Goal: Information Seeking & Learning: Learn about a topic

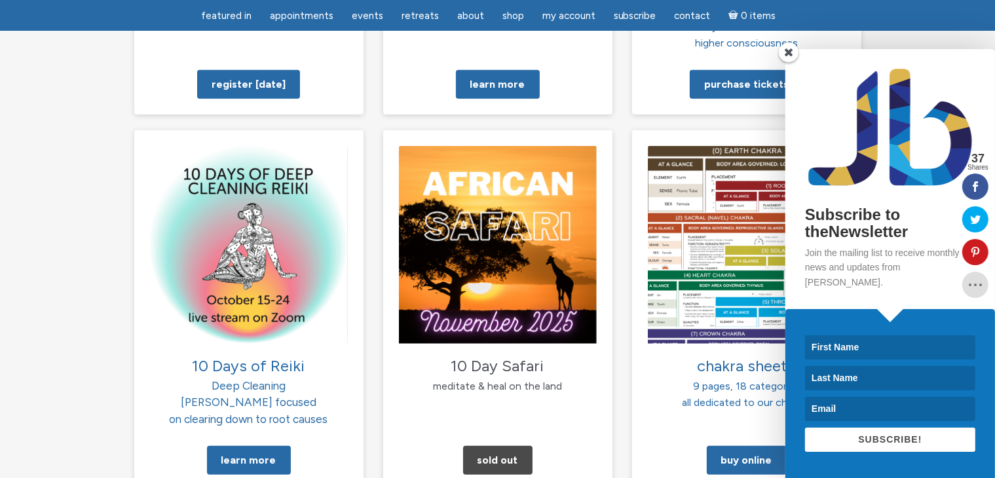
scroll to position [1147, 0]
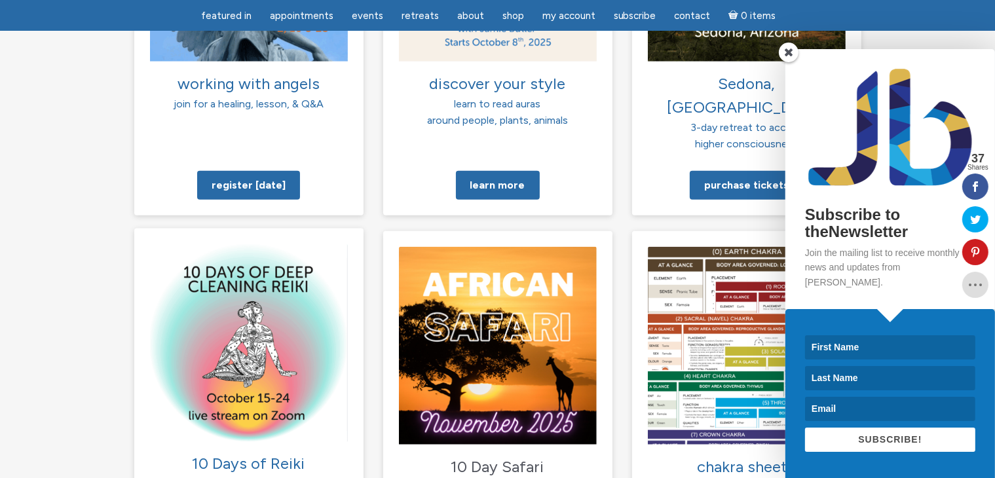
click at [267, 357] on img at bounding box center [249, 343] width 198 height 198
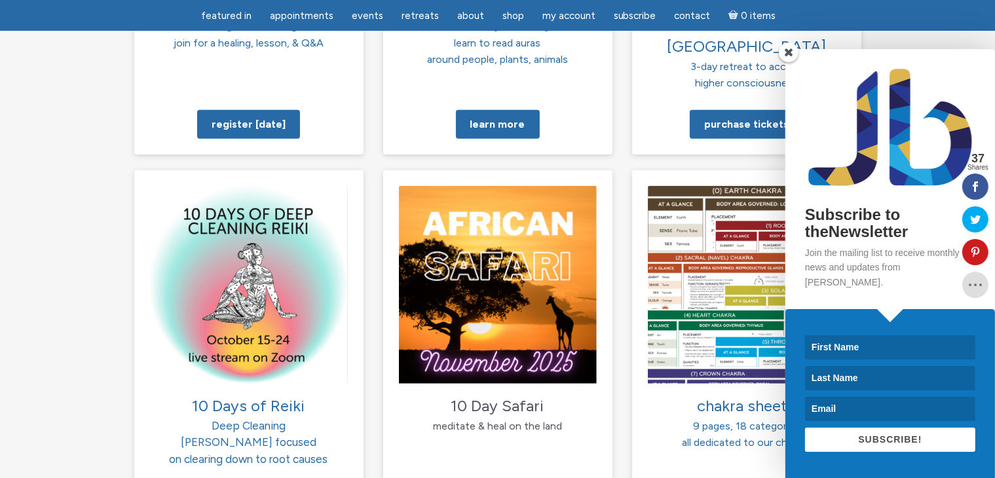
scroll to position [1278, 0]
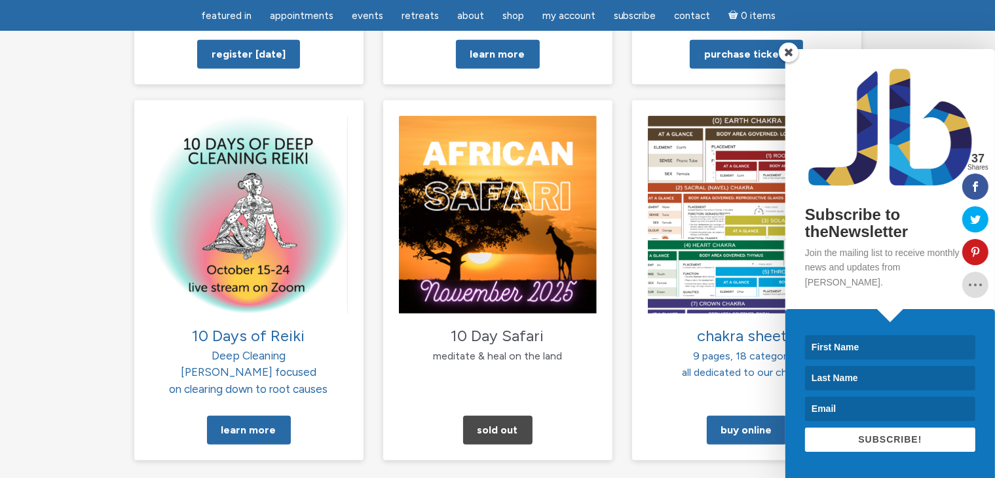
click at [788, 62] on span at bounding box center [789, 53] width 20 height 20
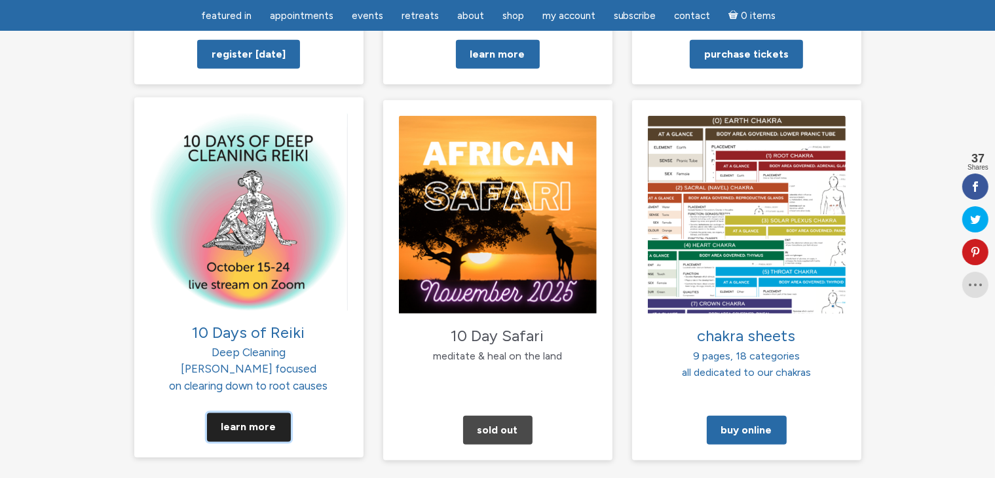
click at [267, 413] on link "Learn More" at bounding box center [249, 427] width 84 height 29
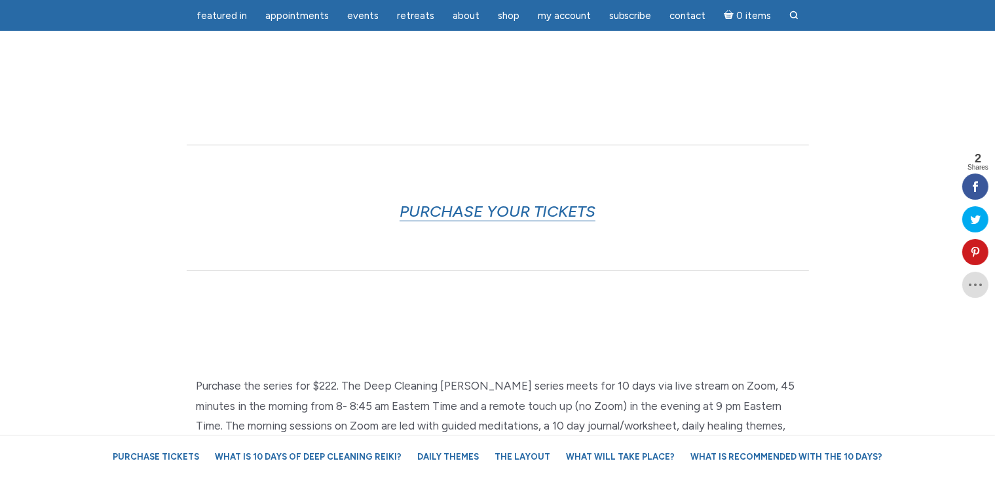
scroll to position [589, 0]
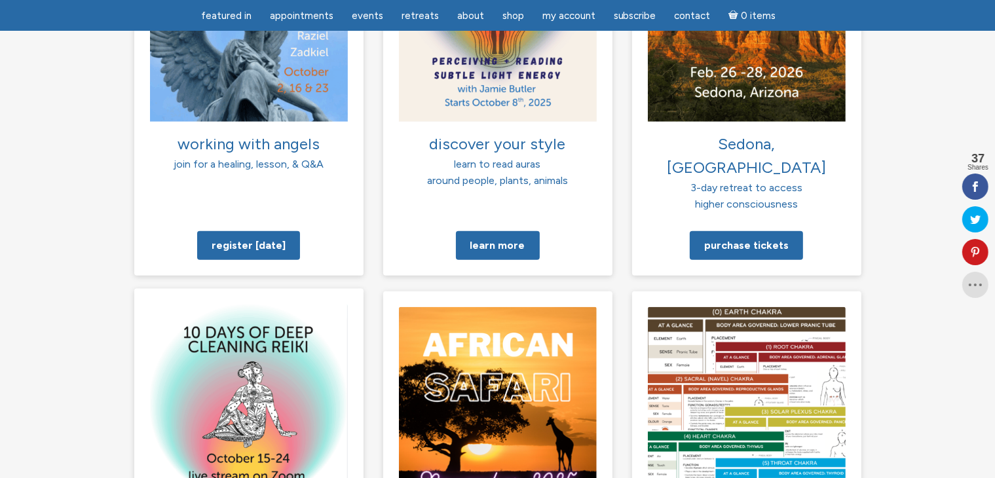
scroll to position [1310, 0]
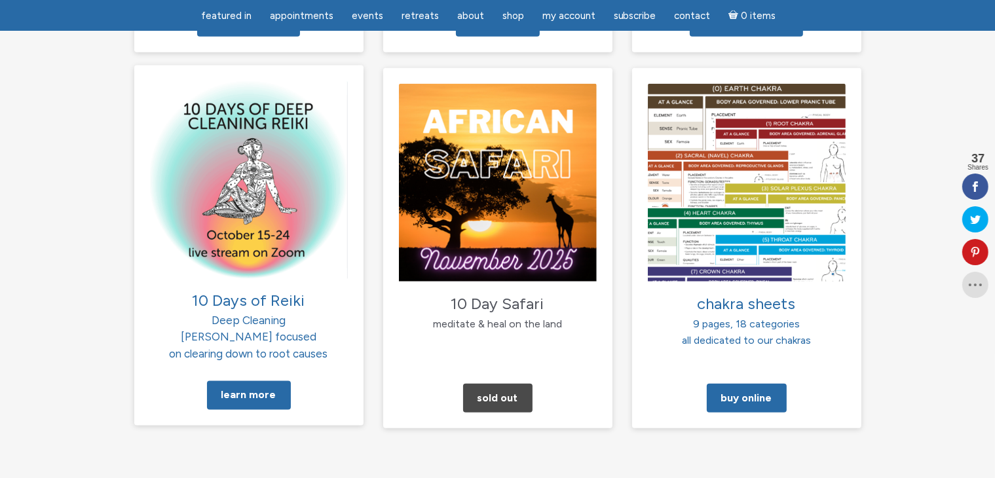
click at [210, 183] on img at bounding box center [249, 180] width 198 height 198
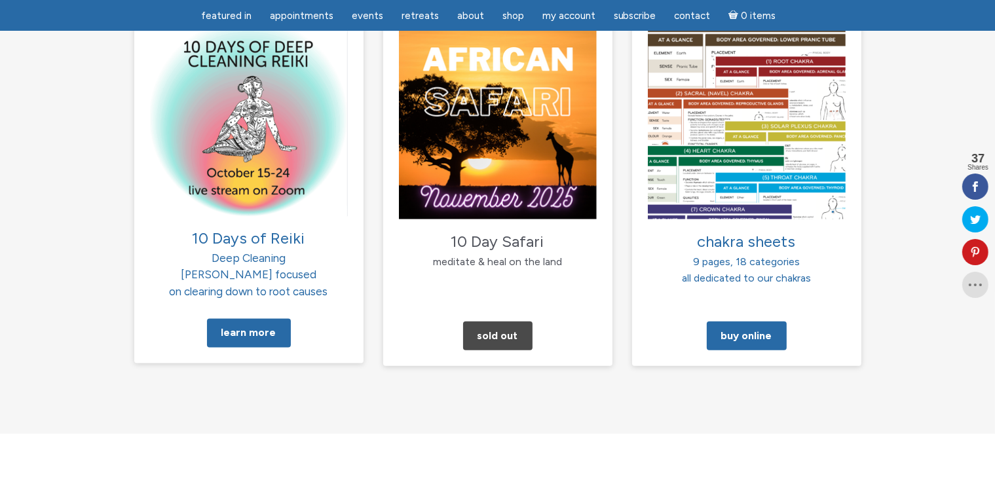
scroll to position [1375, 0]
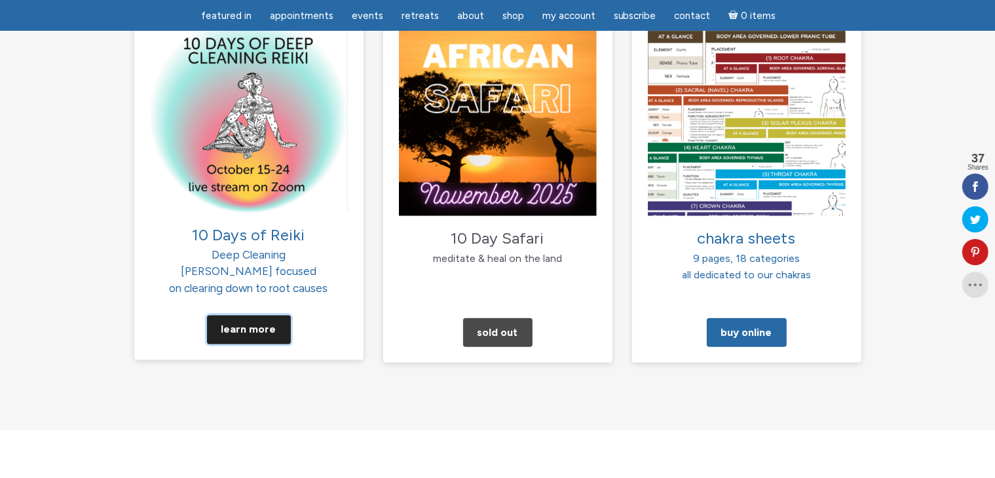
click at [233, 316] on link "Learn More" at bounding box center [249, 330] width 84 height 29
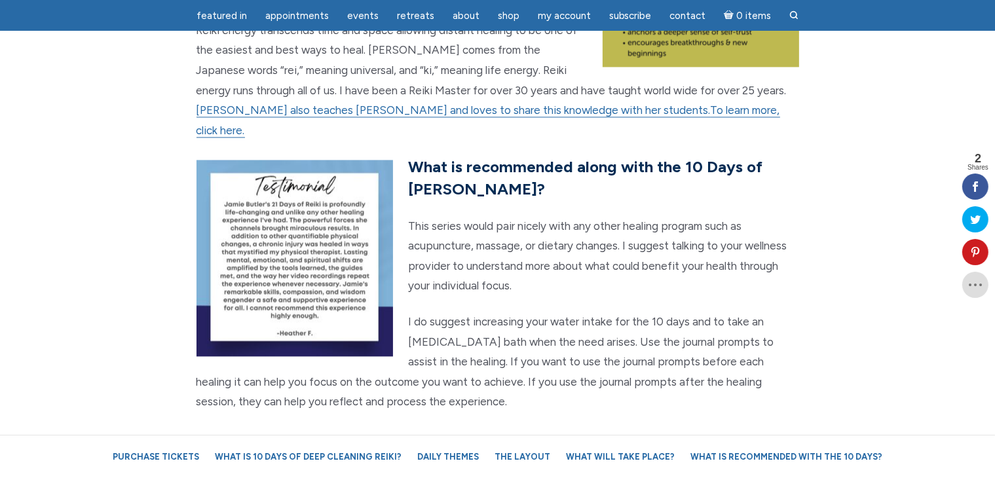
scroll to position [2751, 0]
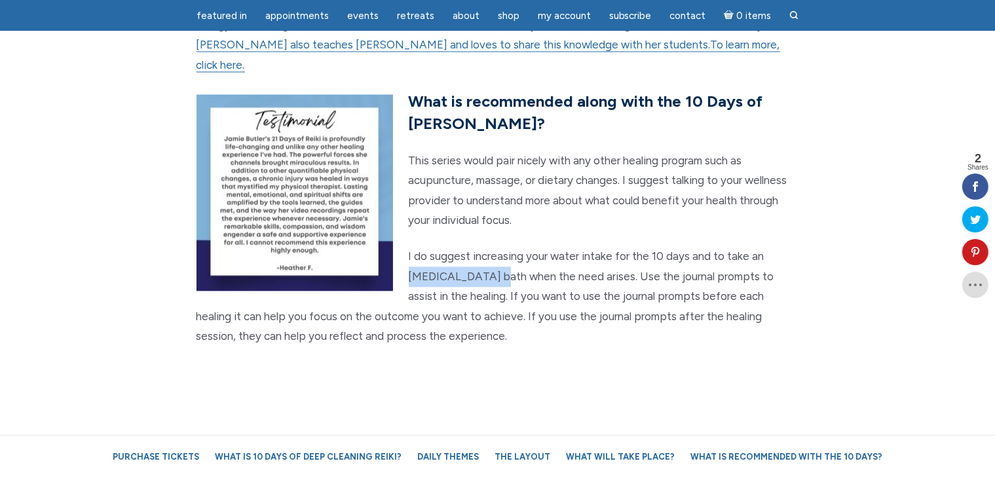
drag, startPoint x: 453, startPoint y: 229, endPoint x: 759, endPoint y: 217, distance: 306.1
click at [759, 246] on p "I do suggest increasing your water intake for the 10 days and to take an [MEDIC…" at bounding box center [497, 296] width 603 height 100
copy p "[MEDICAL_DATA] bath"
click at [616, 334] on section "What will take place? The participant’s name and energy will be placed in a cry…" at bounding box center [497, 62] width 995 height 703
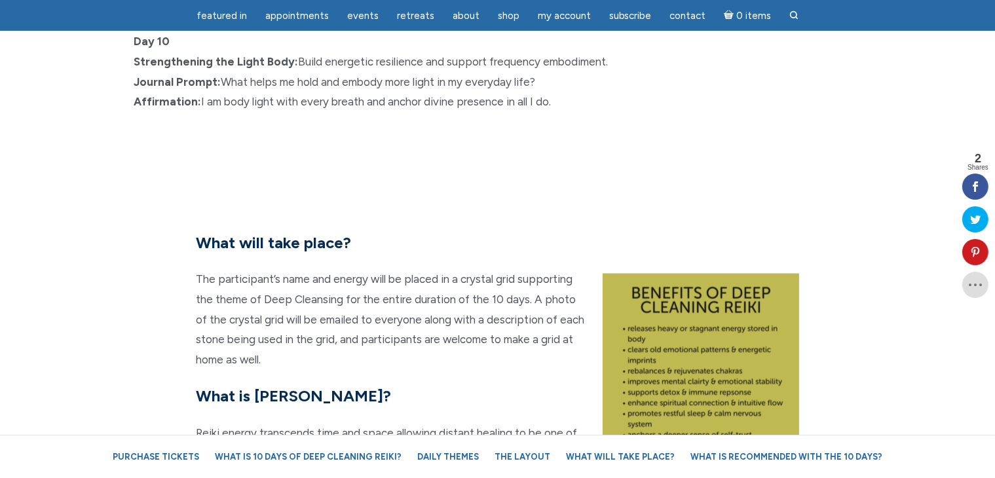
scroll to position [2358, 0]
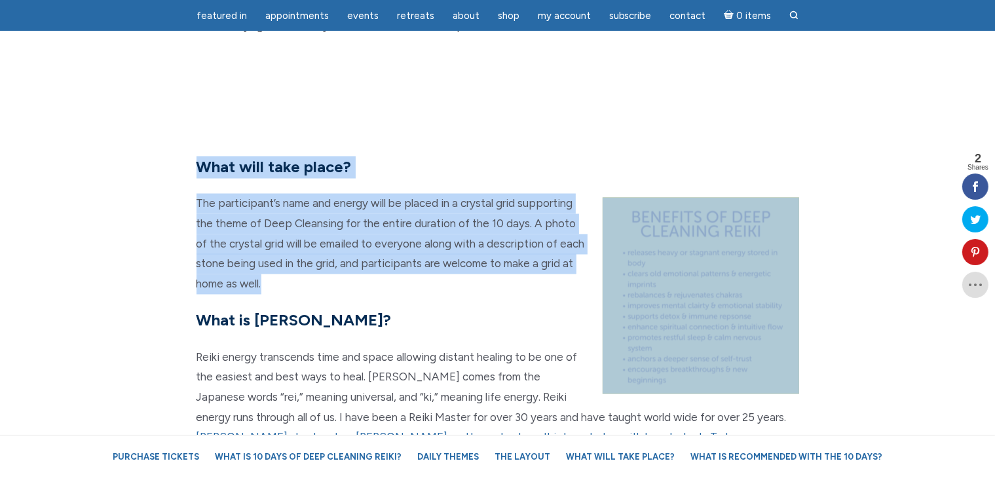
drag, startPoint x: 267, startPoint y: 257, endPoint x: 185, endPoint y: 140, distance: 143.0
click at [185, 157] on div "What will take place? The participant’s name and energy will be placed in a cry…" at bounding box center [497, 456] width 747 height 599
copy div "What will take place? The participant’s name and energy will be placed in a cry…"
click at [421, 320] on div "What will take place? The participant’s name and energy will be placed in a cry…" at bounding box center [498, 456] width 622 height 599
drag, startPoint x: 202, startPoint y: 139, endPoint x: 524, endPoint y: 244, distance: 338.9
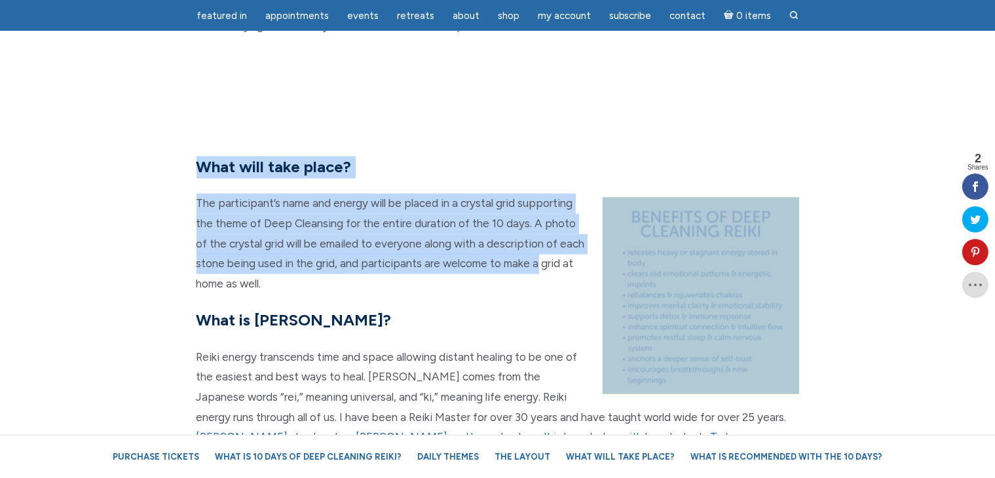
click at [537, 235] on div "What will take place? The participant’s name and energy will be placed in a cry…" at bounding box center [498, 456] width 622 height 599
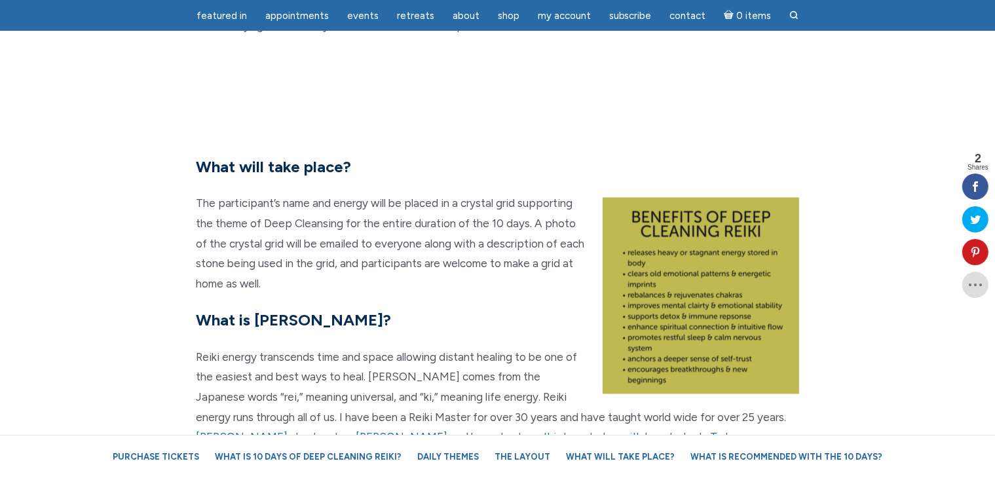
click at [494, 270] on div "What will take place? The participant’s name and energy will be placed in a cry…" at bounding box center [498, 456] width 622 height 599
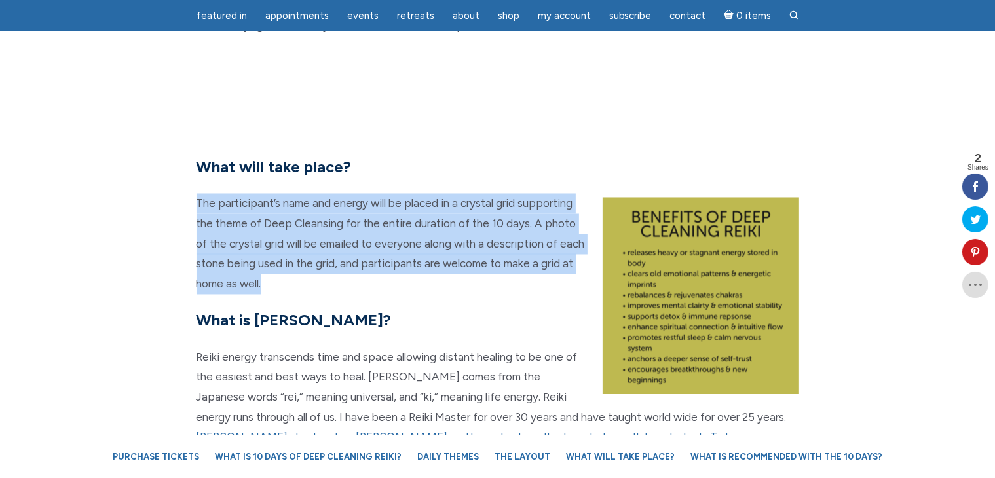
drag, startPoint x: 266, startPoint y: 256, endPoint x: 172, endPoint y: 179, distance: 121.9
click at [172, 179] on div "What will take place? The participant’s name and energy will be placed in a cry…" at bounding box center [497, 456] width 747 height 599
copy p "The participant’s name and energy will be placed in a crystal grid supporting t…"
click at [354, 194] on p "The participant’s name and energy will be placed in a crystal grid supporting t…" at bounding box center [497, 244] width 603 height 100
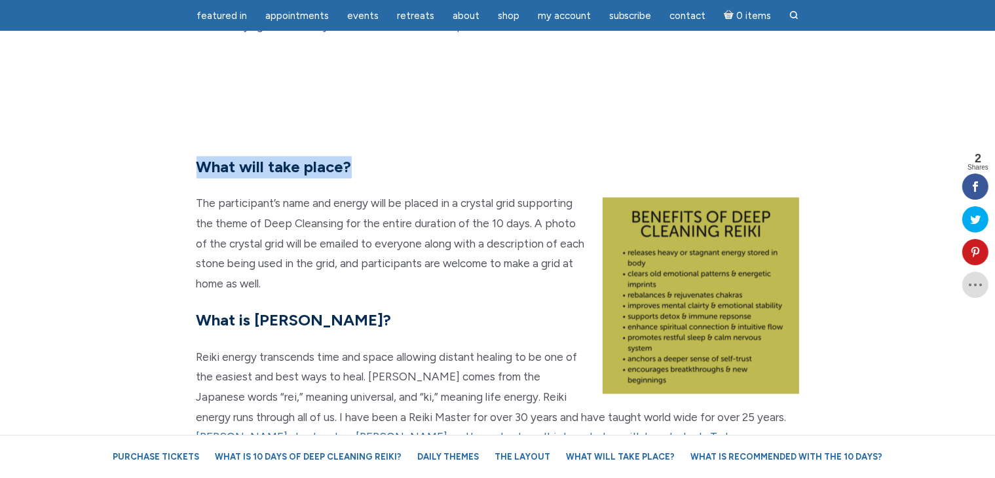
drag, startPoint x: 354, startPoint y: 139, endPoint x: 202, endPoint y: 138, distance: 152.0
click at [202, 157] on h5 "What will take place?" at bounding box center [497, 168] width 603 height 22
copy strong "What will take place?"
click at [391, 104] on section "What will take place? The participant’s name and energy will be placed in a cry…" at bounding box center [497, 455] width 995 height 703
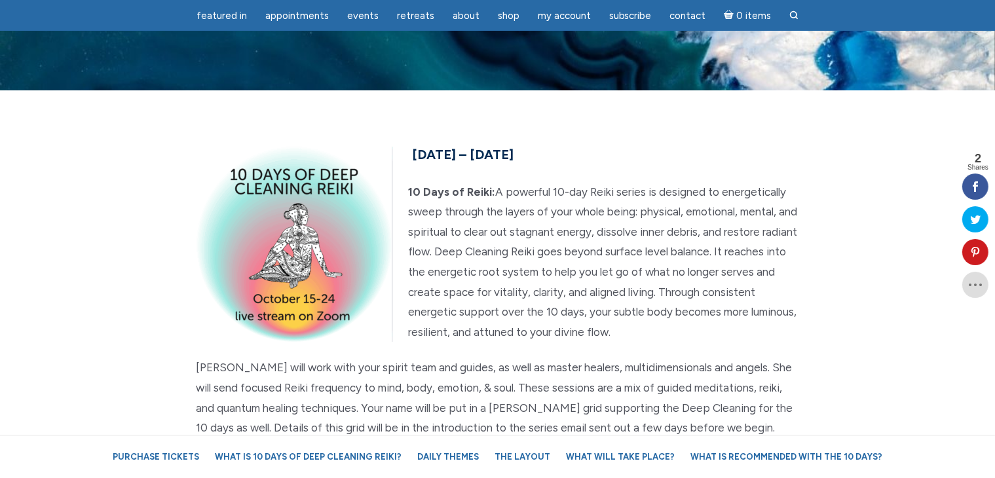
scroll to position [0, 0]
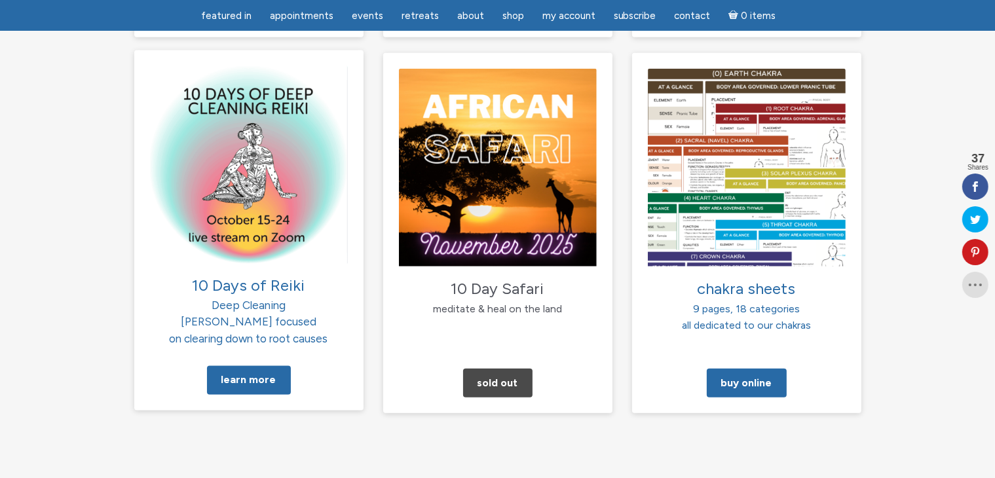
scroll to position [1375, 0]
